Goal: Transaction & Acquisition: Book appointment/travel/reservation

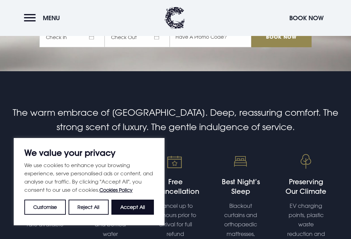
click at [139, 215] on button "Accept All" at bounding box center [132, 207] width 42 height 15
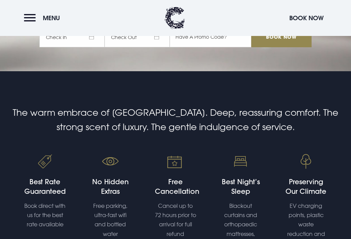
checkbox input "true"
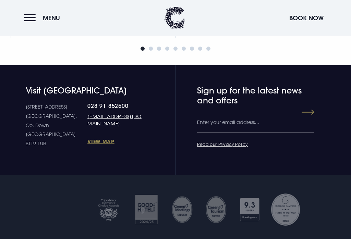
scroll to position [2875, 0]
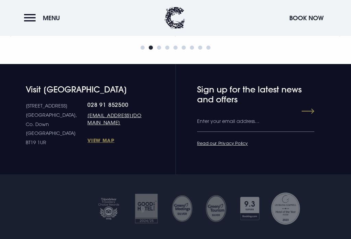
click at [87, 143] on link "View Map" at bounding box center [114, 140] width 55 height 7
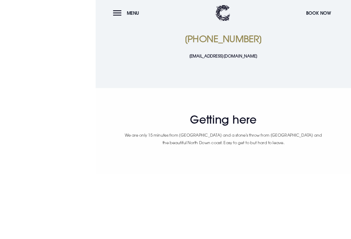
scroll to position [360, 0]
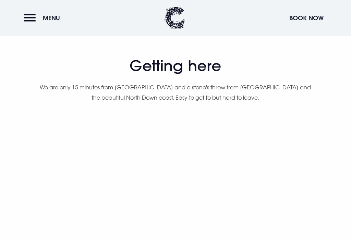
click at [41, 19] on button "Menu" at bounding box center [43, 18] width 39 height 15
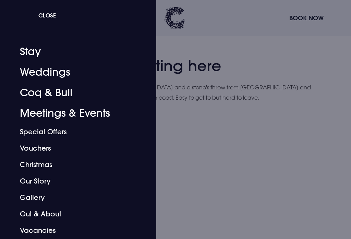
scroll to position [2, 0]
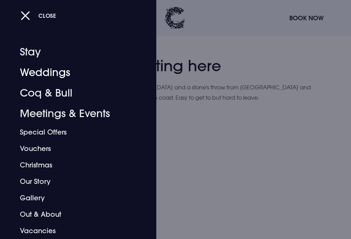
click at [56, 77] on link "Weddings" at bounding box center [74, 72] width 108 height 21
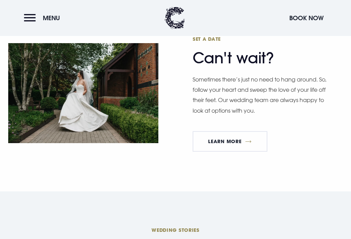
scroll to position [1912, 0]
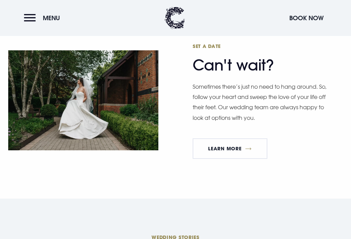
click at [31, 20] on button "Menu" at bounding box center [43, 18] width 39 height 15
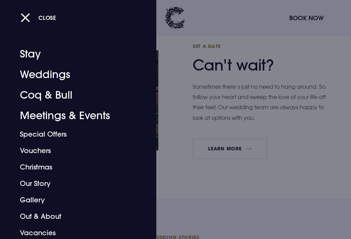
scroll to position [0, 0]
click at [33, 50] on link "Stay" at bounding box center [74, 54] width 108 height 21
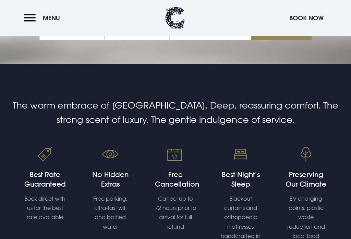
checkbox input "true"
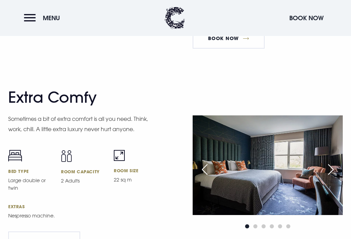
scroll to position [1693, 0]
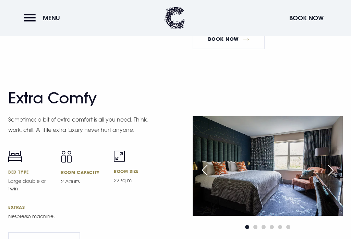
click at [238, 45] on link "Book Now" at bounding box center [228, 39] width 72 height 21
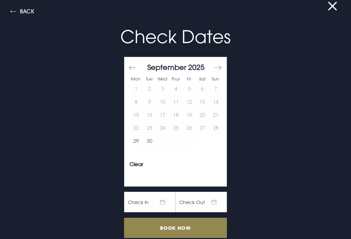
click at [218, 64] on button "Move forward to switch to the next month." at bounding box center [217, 67] width 8 height 14
click at [221, 65] on button "Move forward to switch to the next month." at bounding box center [217, 67] width 8 height 14
click at [220, 68] on button "Move forward to switch to the next month." at bounding box center [217, 67] width 8 height 14
click at [221, 66] on button "Move forward to switch to the next month." at bounding box center [217, 67] width 8 height 14
click at [221, 67] on button "Move forward to switch to the next month." at bounding box center [217, 67] width 8 height 14
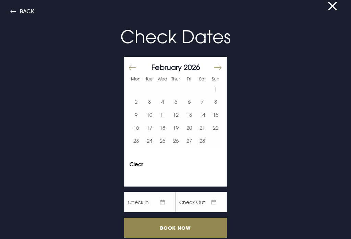
click at [219, 68] on button "Move forward to switch to the next month." at bounding box center [217, 67] width 8 height 14
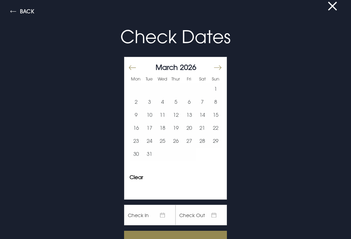
click at [221, 67] on button "Move forward to switch to the next month." at bounding box center [217, 67] width 8 height 14
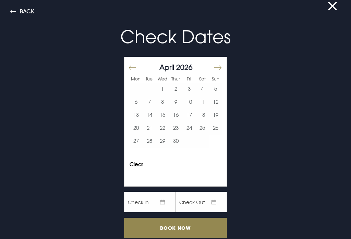
click at [219, 68] on button "Move forward to switch to the next month." at bounding box center [217, 67] width 8 height 14
click at [217, 128] on button "24" at bounding box center [215, 128] width 13 height 13
click at [179, 226] on input "Book Now" at bounding box center [175, 228] width 103 height 20
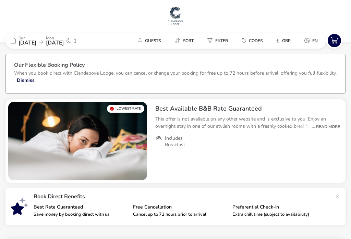
checkbox input "true"
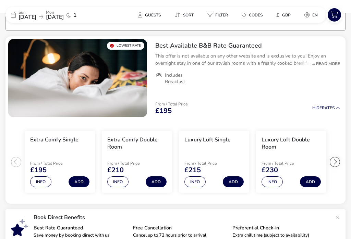
scroll to position [63, 0]
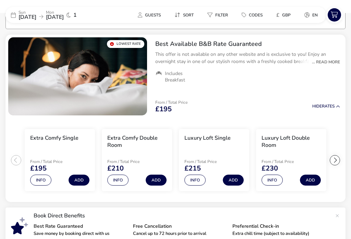
click at [330, 62] on div "... Read More" at bounding box center [324, 62] width 32 height 6
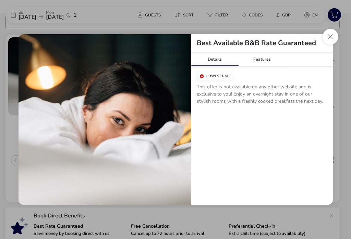
click at [331, 35] on button "Close modal" at bounding box center [330, 37] width 16 height 16
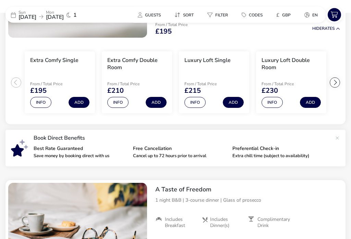
scroll to position [141, 0]
click at [121, 102] on button "Info" at bounding box center [117, 102] width 21 height 11
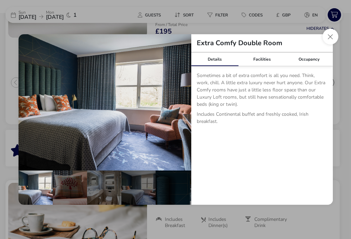
click at [333, 40] on button "Close dialog" at bounding box center [330, 37] width 16 height 16
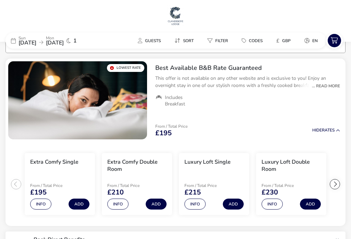
scroll to position [0, 0]
